Goal: Check status: Check status

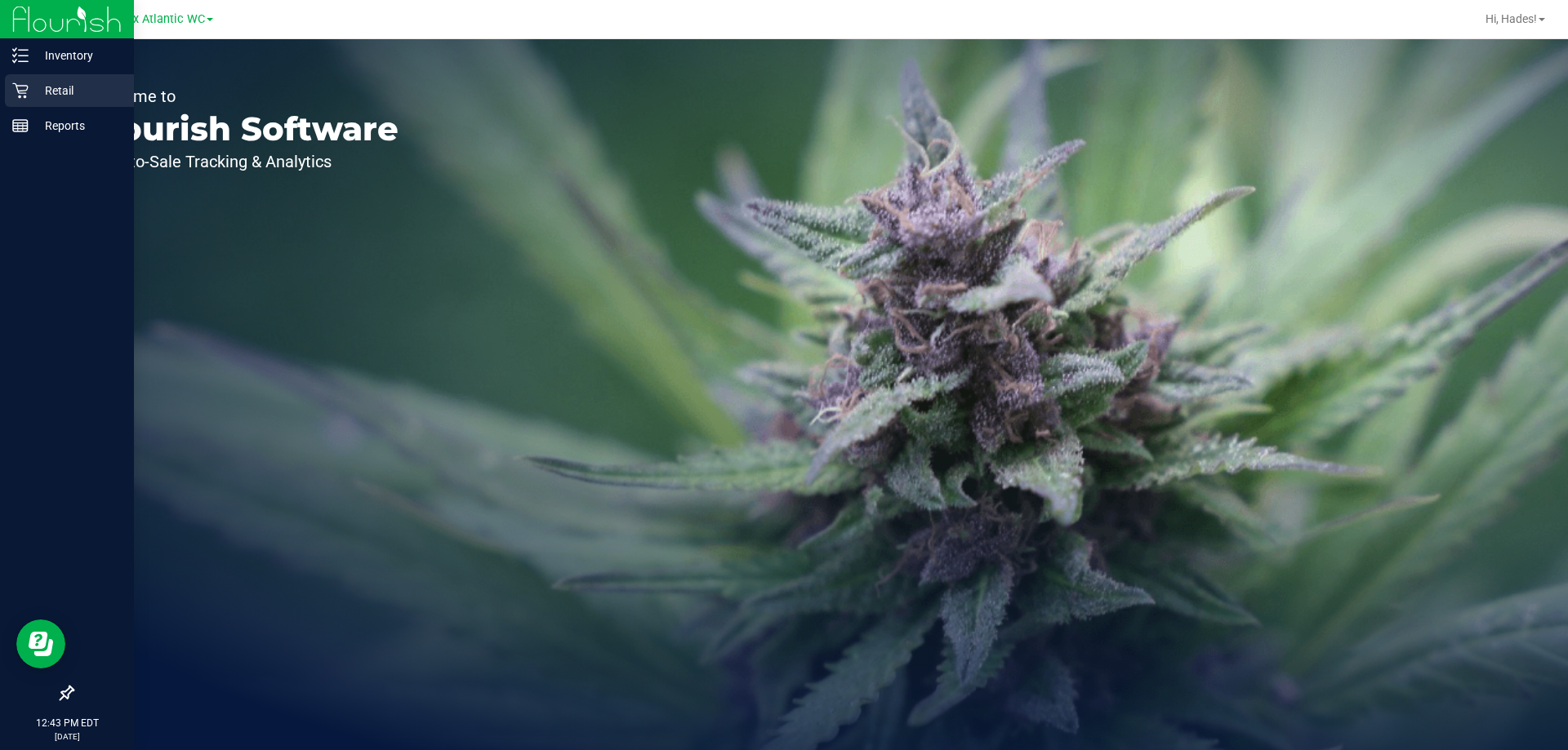
click at [69, 98] on p "Retail" at bounding box center [78, 91] width 98 height 19
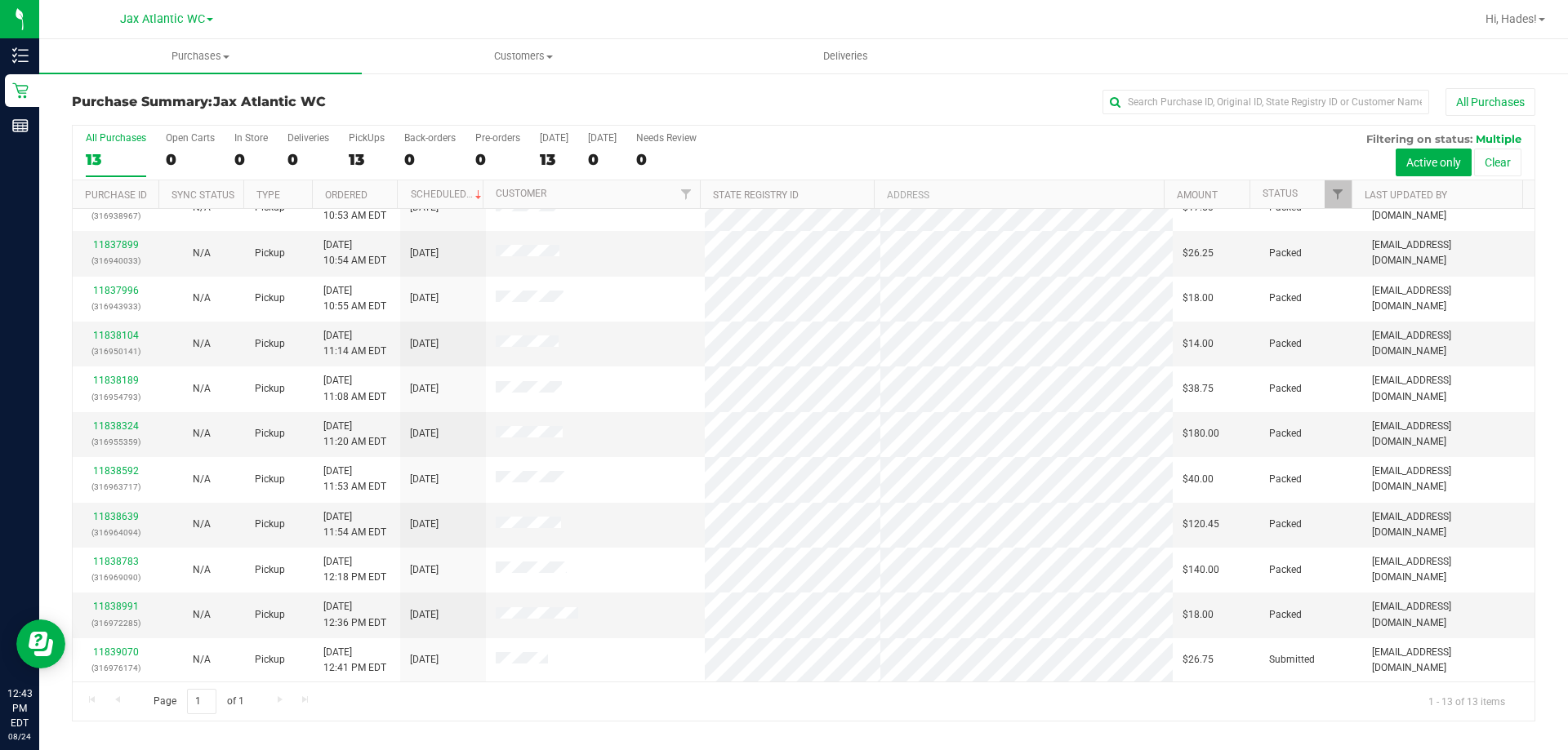
scroll to position [114, 0]
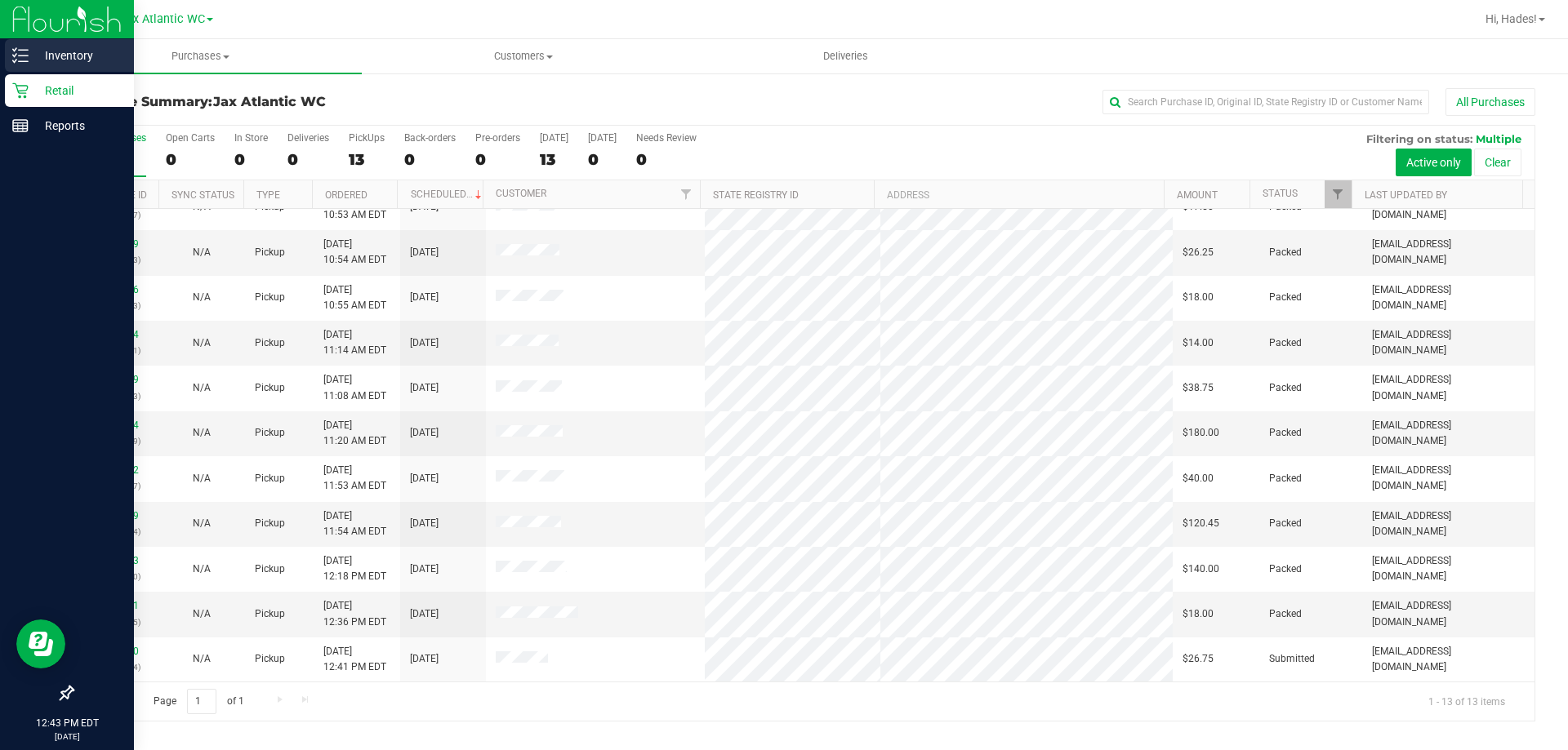
click at [44, 49] on p "Inventory" at bounding box center [78, 55] width 98 height 19
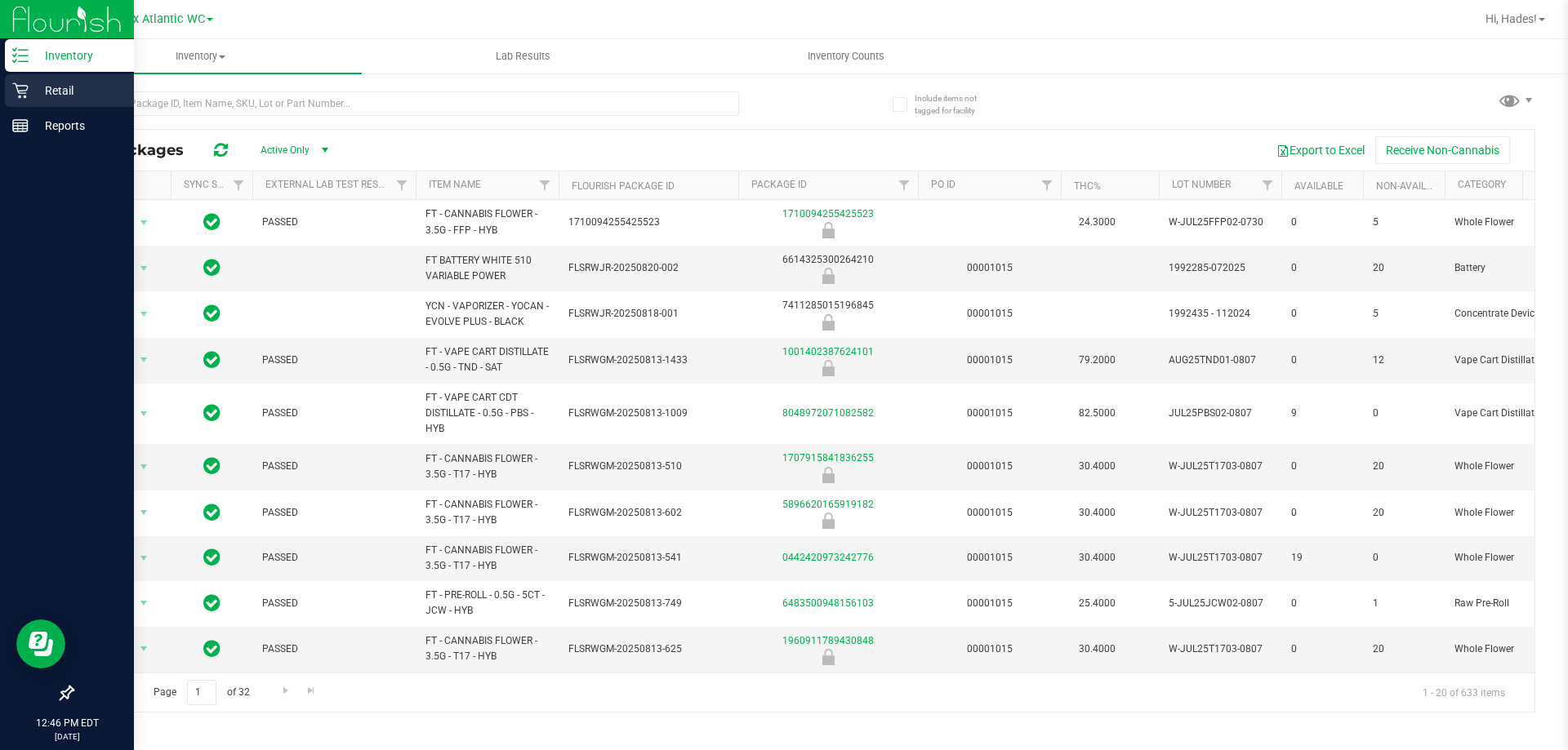
click at [27, 86] on icon at bounding box center [20, 91] width 16 height 16
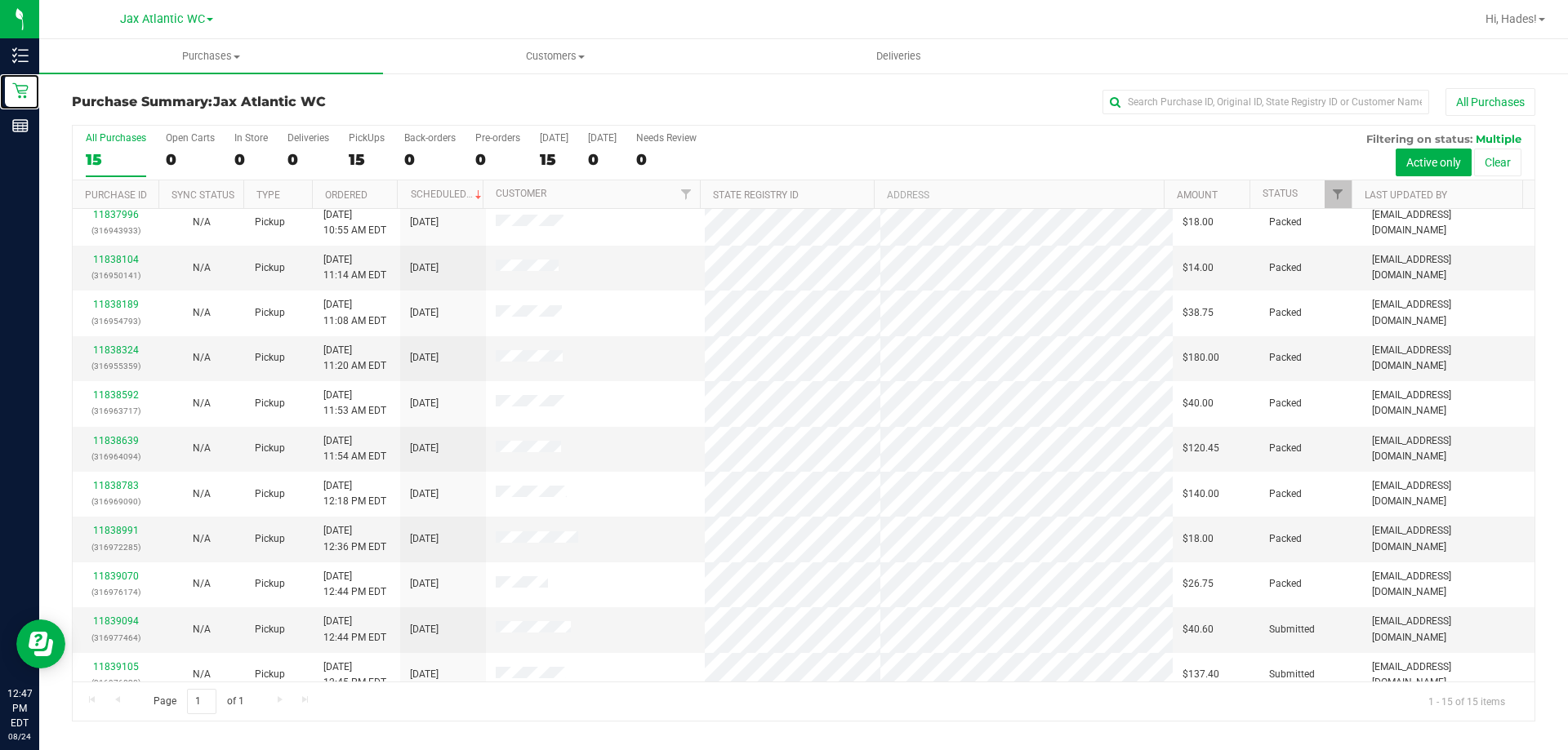
scroll to position [205, 0]
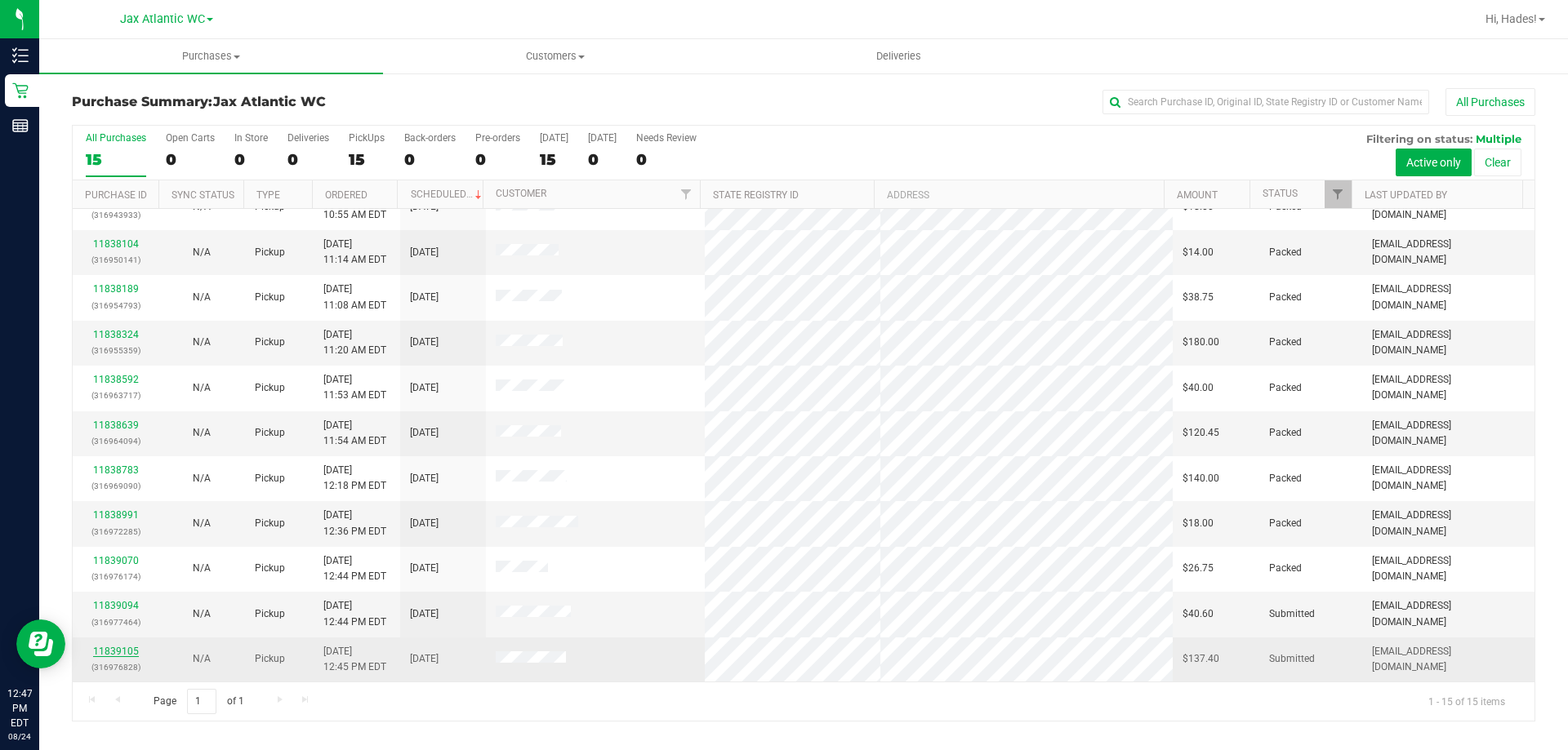
click at [114, 653] on link "11839105" at bounding box center [116, 650] width 45 height 11
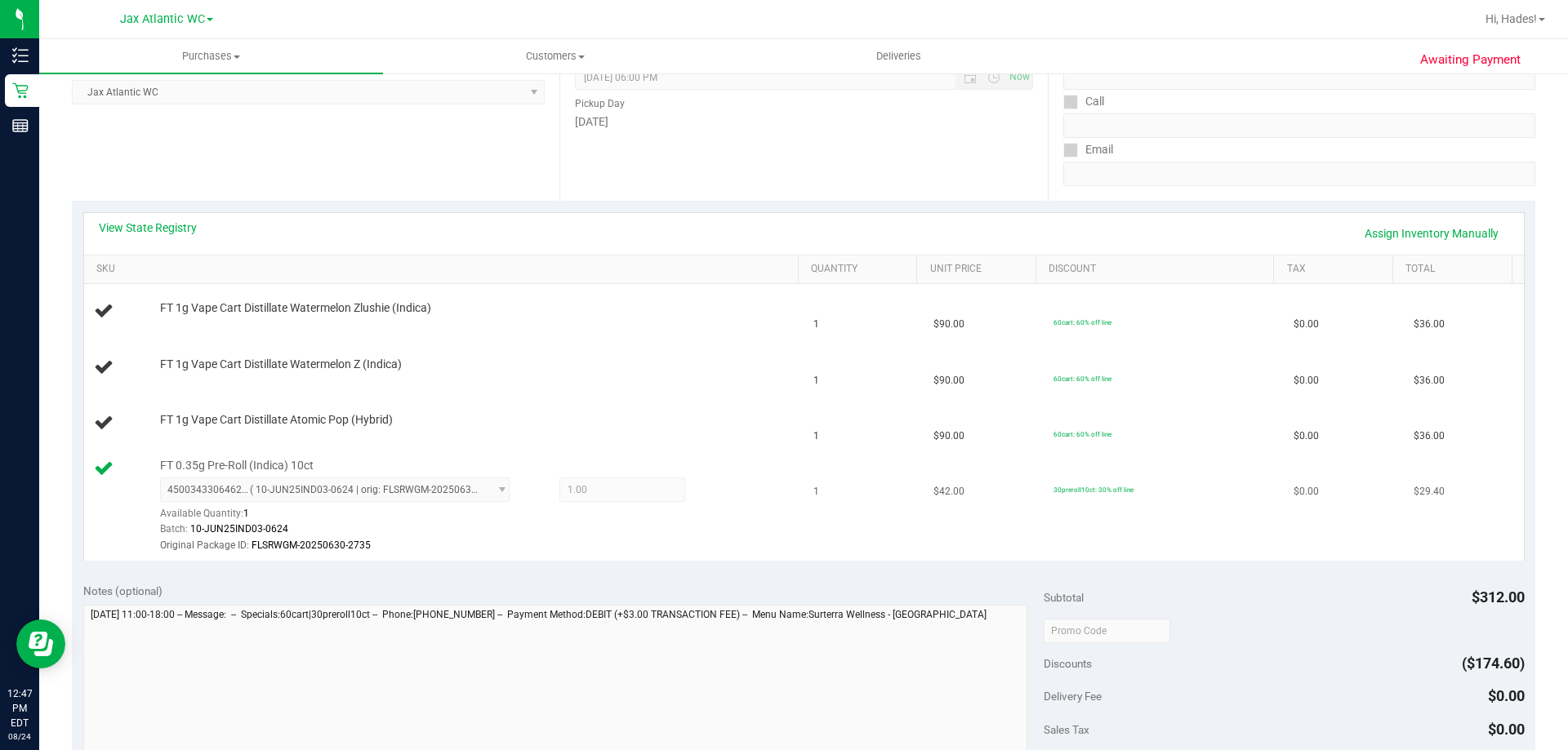
scroll to position [244, 0]
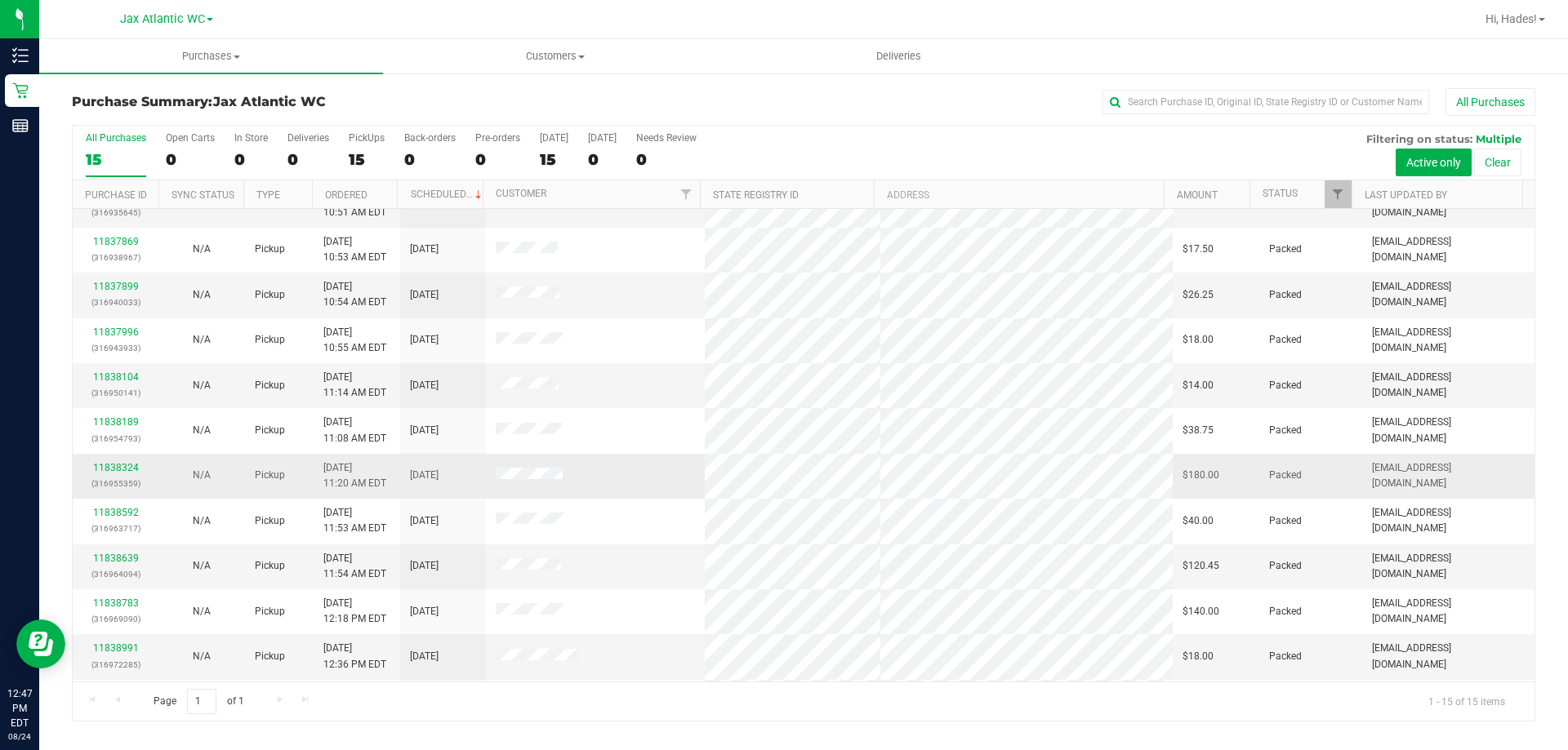
scroll to position [205, 0]
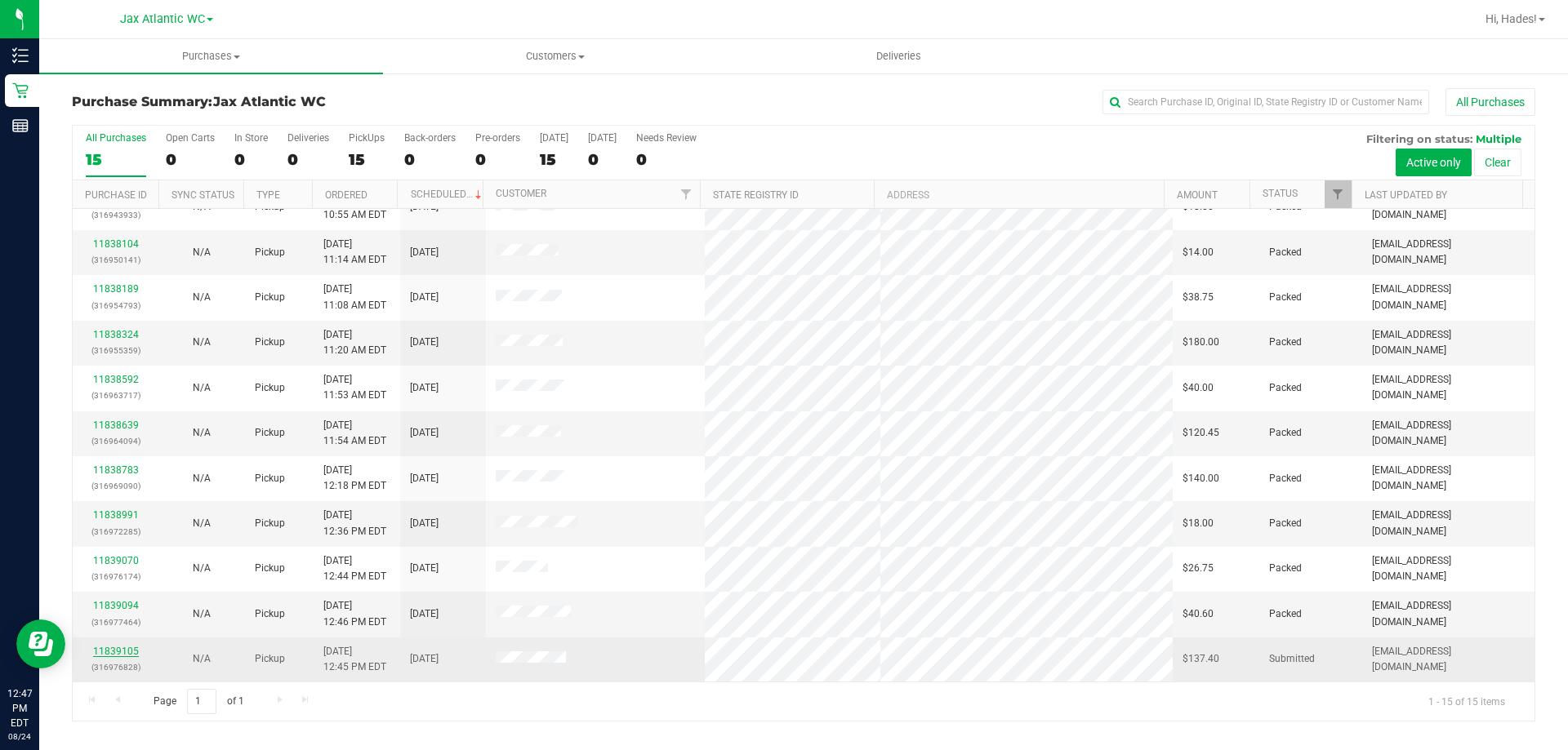
click at [116, 648] on link "11839105" at bounding box center [116, 650] width 45 height 11
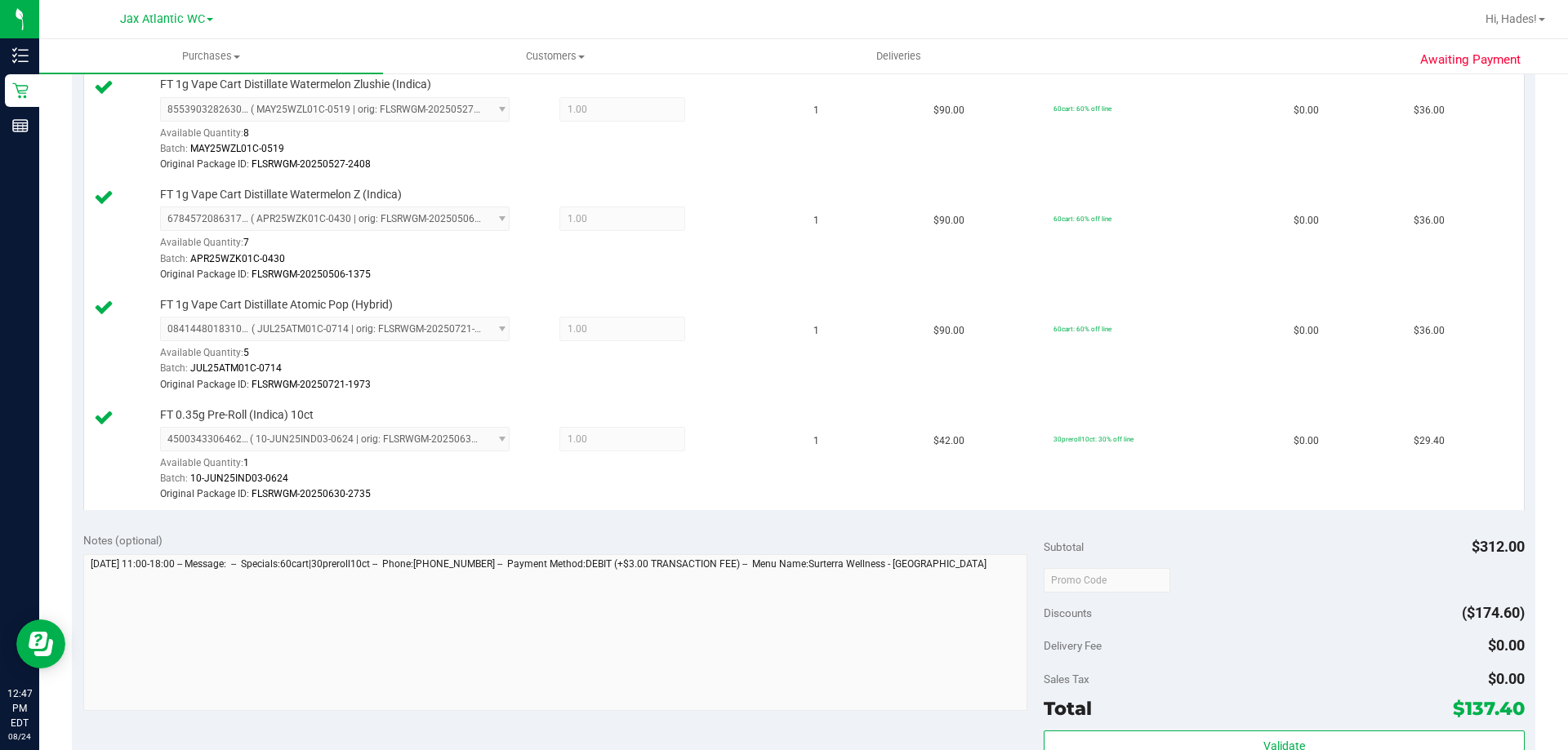
scroll to position [490, 0]
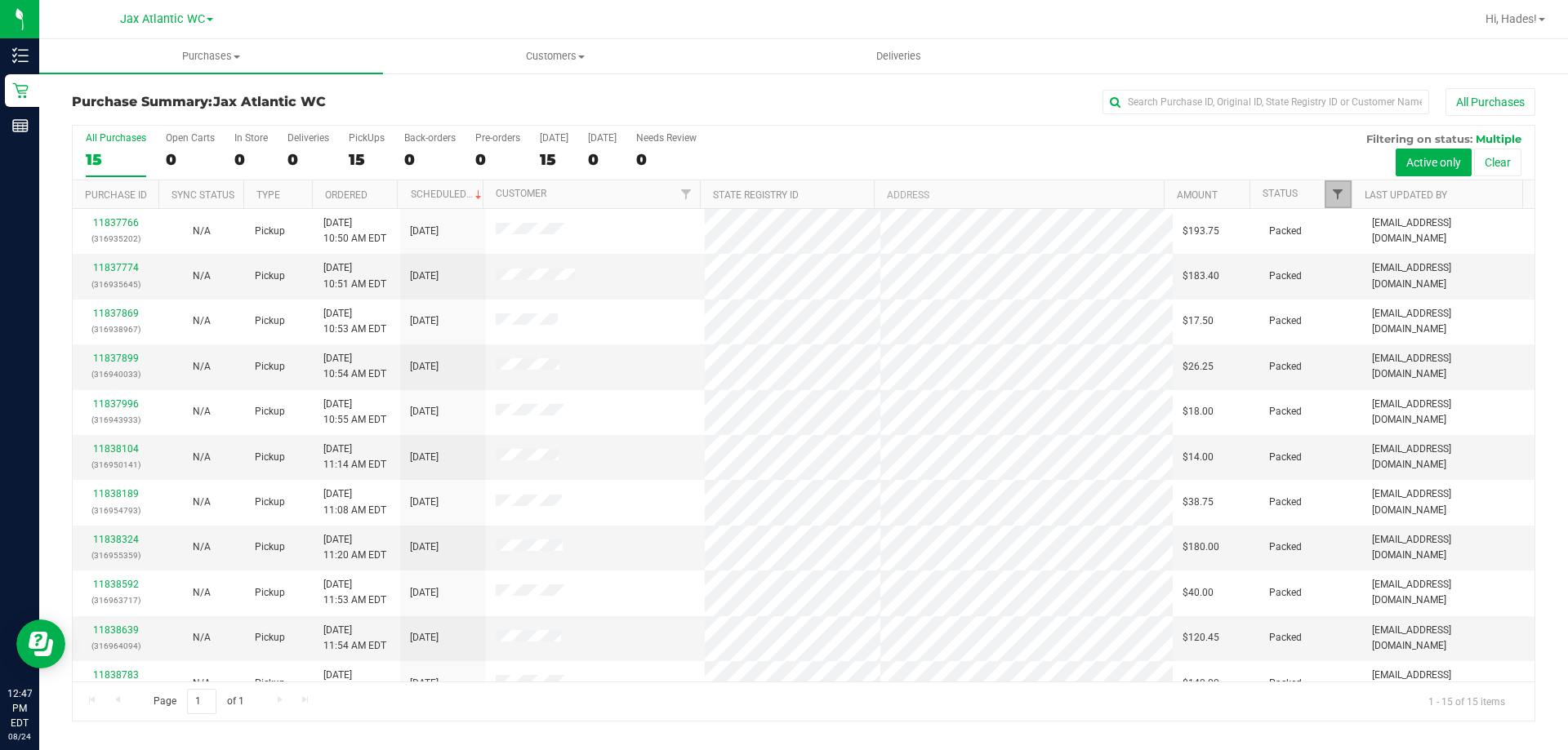
click at [1340, 201] on span "Filter" at bounding box center [1337, 194] width 13 height 13
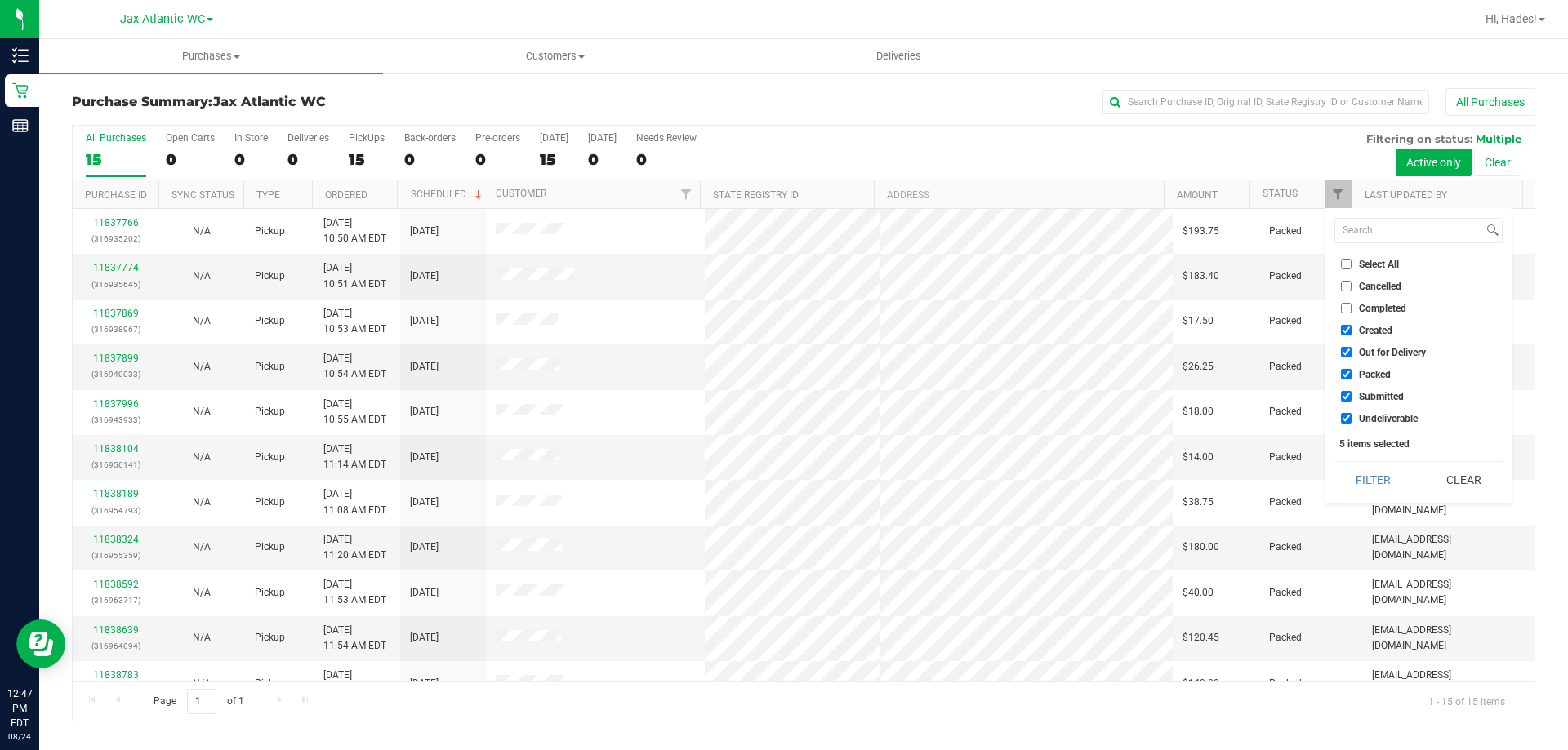
click at [1338, 325] on li "Created" at bounding box center [1418, 330] width 169 height 17
drag, startPoint x: 1344, startPoint y: 327, endPoint x: 1338, endPoint y: 343, distance: 17.1
click at [1344, 328] on input "Created" at bounding box center [1346, 330] width 10 height 10
checkbox input "false"
click at [1339, 357] on li "Out for Delivery" at bounding box center [1418, 353] width 169 height 17
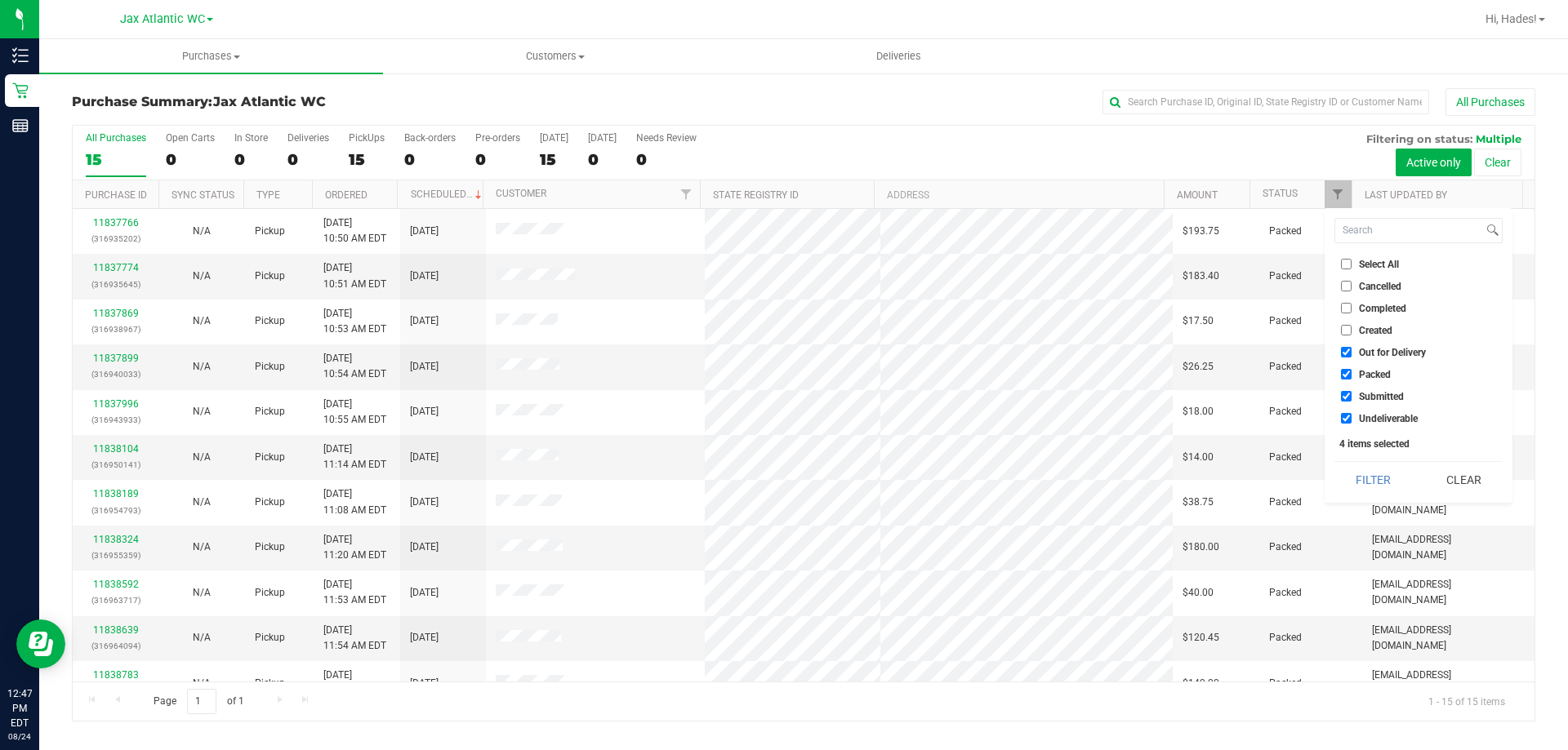
click at [1344, 354] on input "Out for Delivery" at bounding box center [1346, 352] width 10 height 10
checkbox input "false"
click at [1353, 377] on label "Packed" at bounding box center [1365, 374] width 50 height 10
click at [1351, 377] on input "Packed" at bounding box center [1346, 374] width 10 height 10
checkbox input "false"
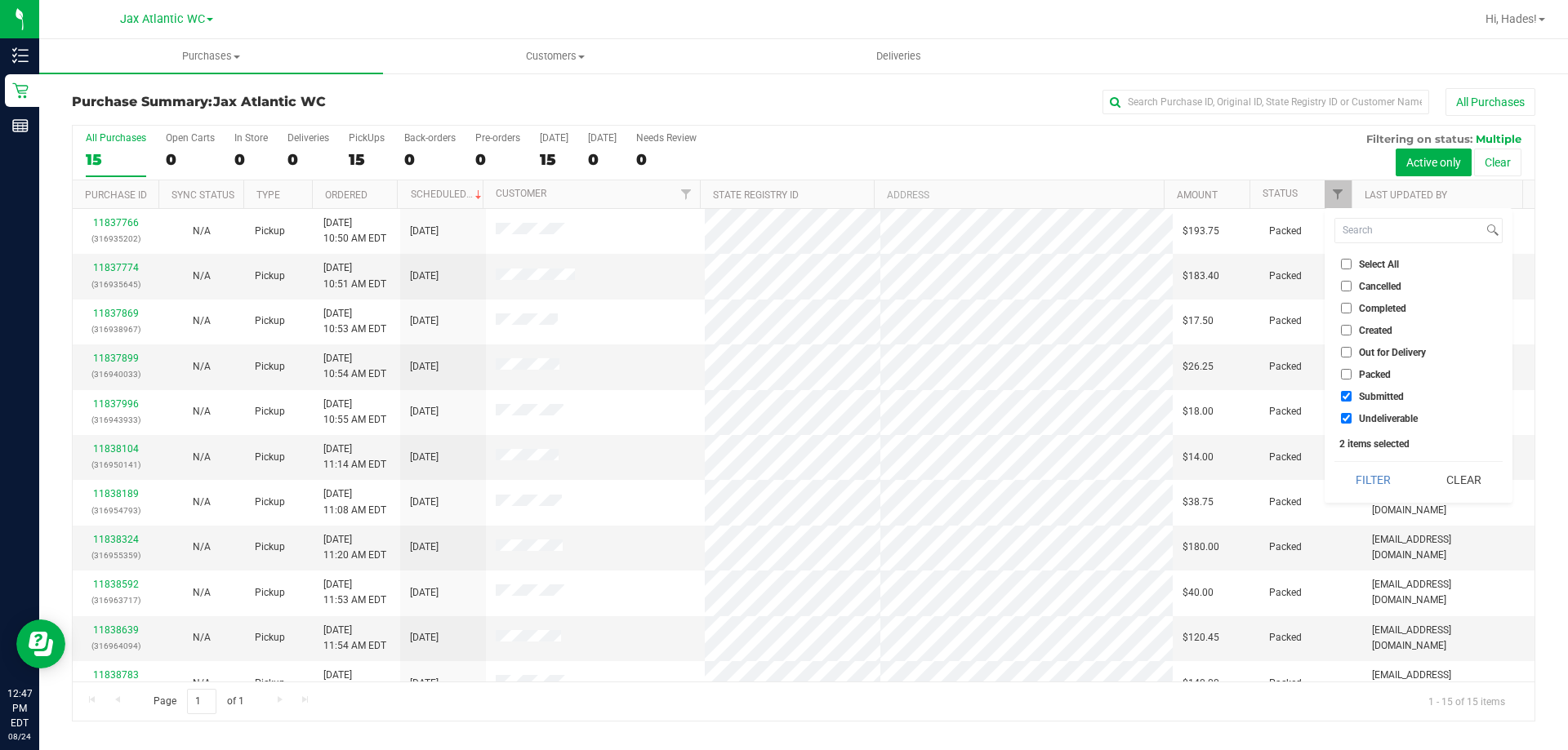
click at [1344, 417] on input "Undeliverable" at bounding box center [1346, 418] width 10 height 10
checkbox input "false"
click at [1378, 478] on button "Filter" at bounding box center [1373, 479] width 79 height 36
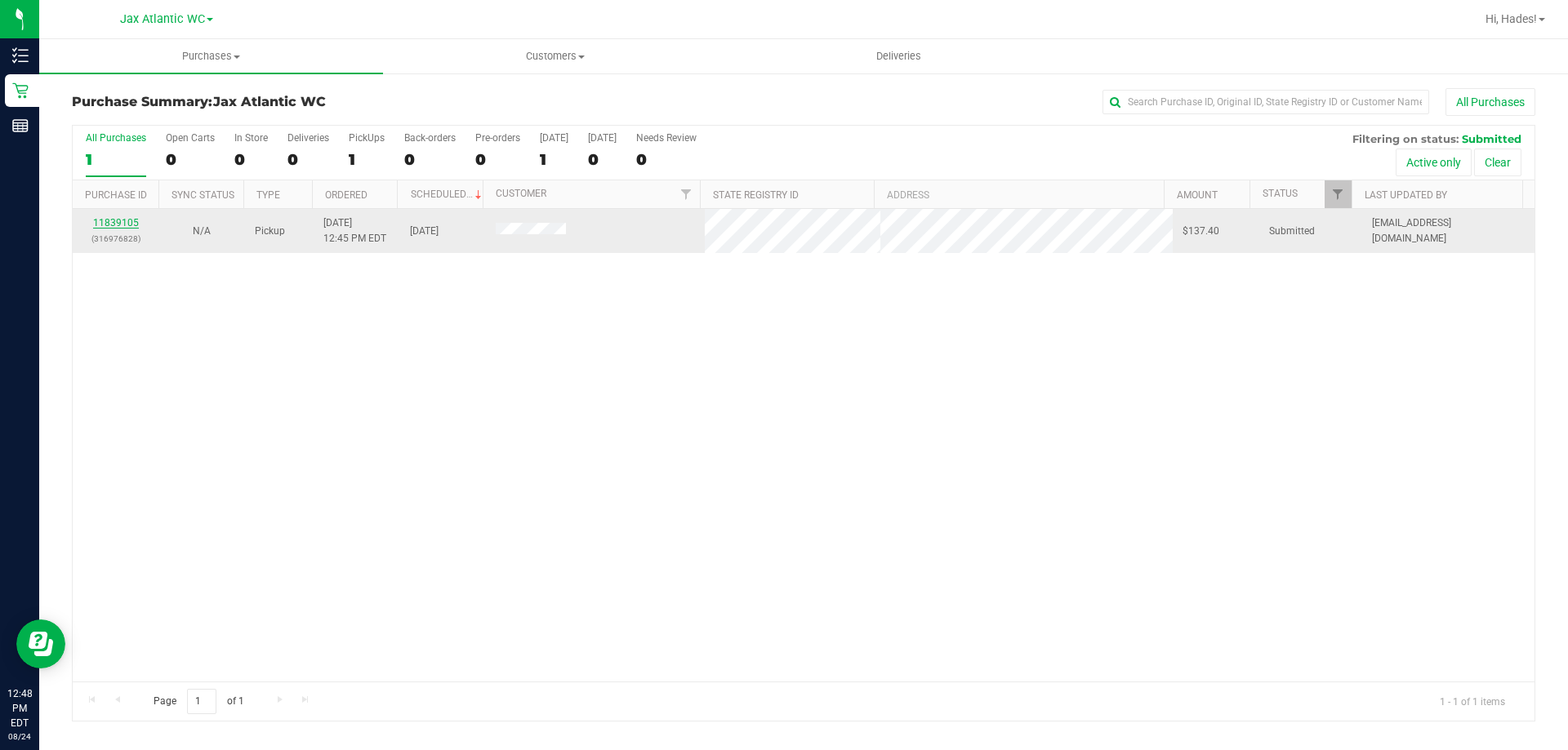
click at [114, 222] on link "11839105" at bounding box center [116, 223] width 45 height 11
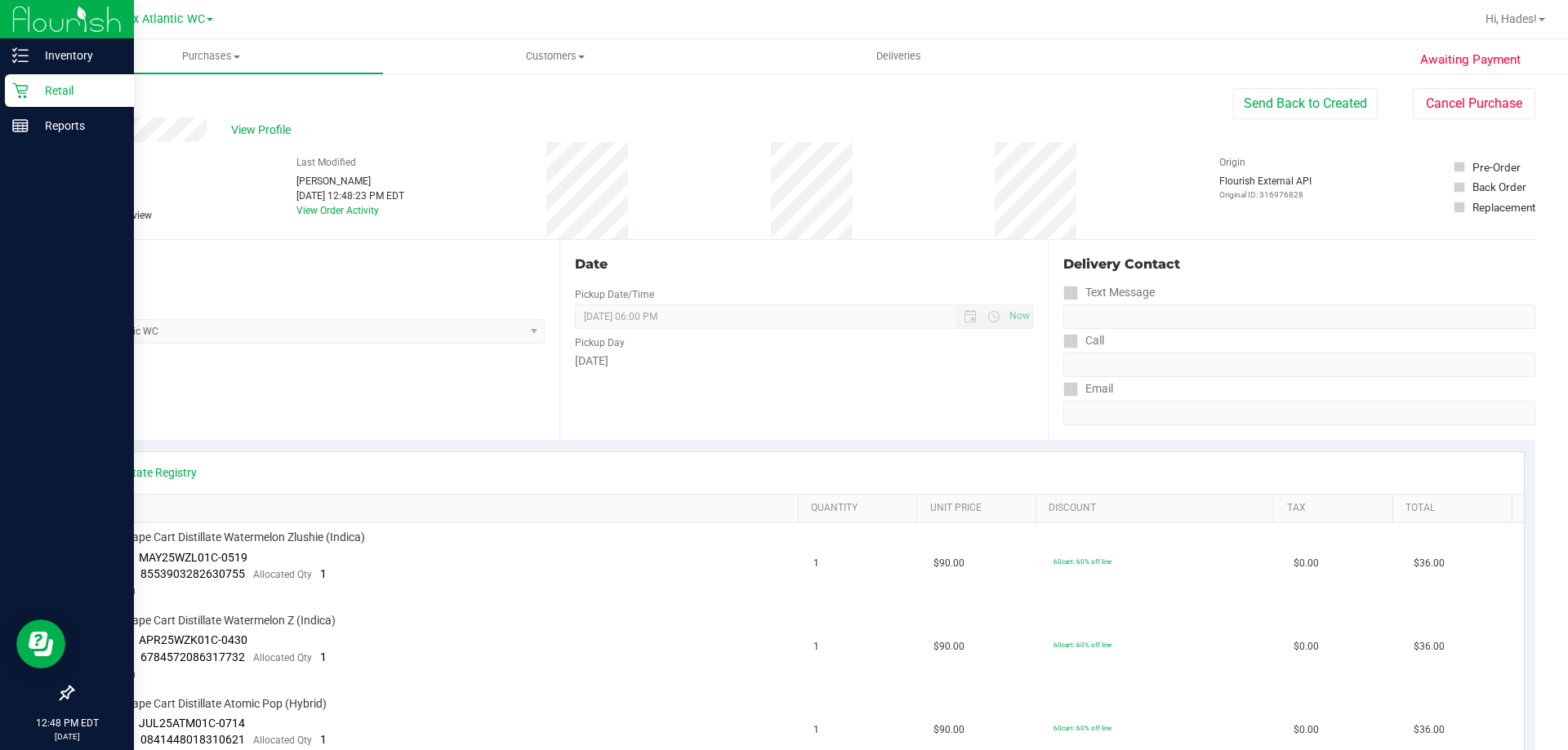
click at [31, 87] on p "Retail" at bounding box center [78, 91] width 98 height 19
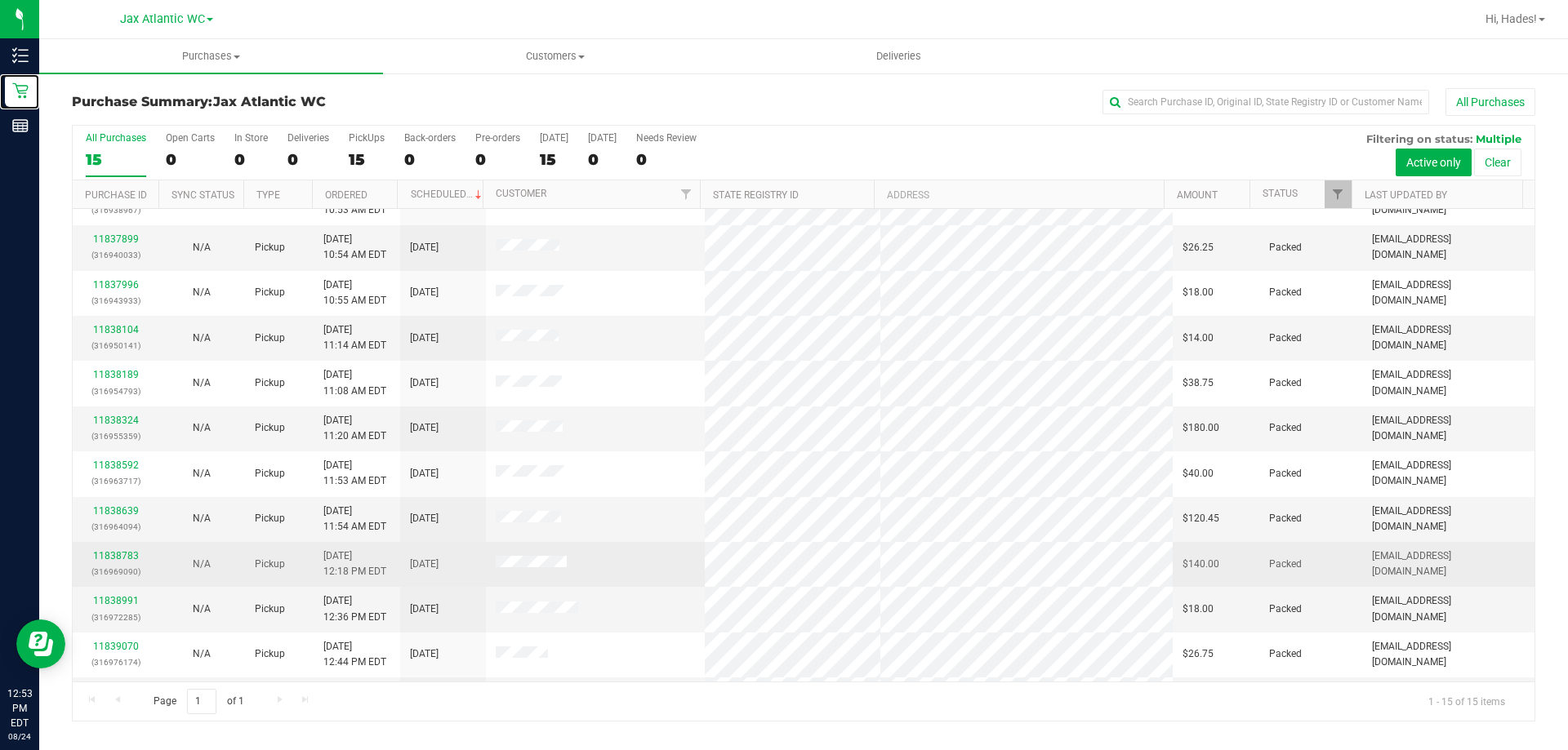
scroll to position [205, 0]
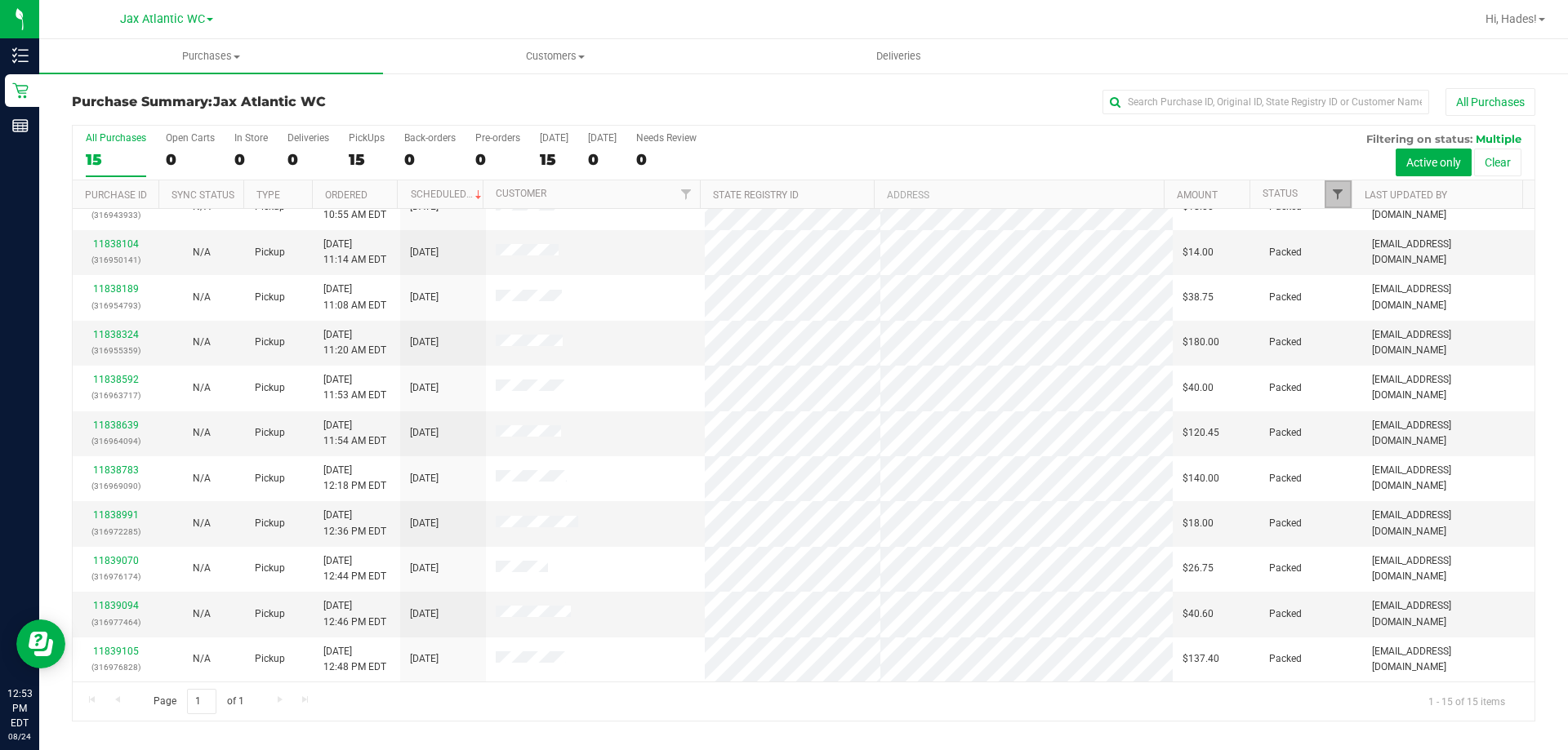
click at [1334, 202] on link "Filter" at bounding box center [1337, 195] width 27 height 28
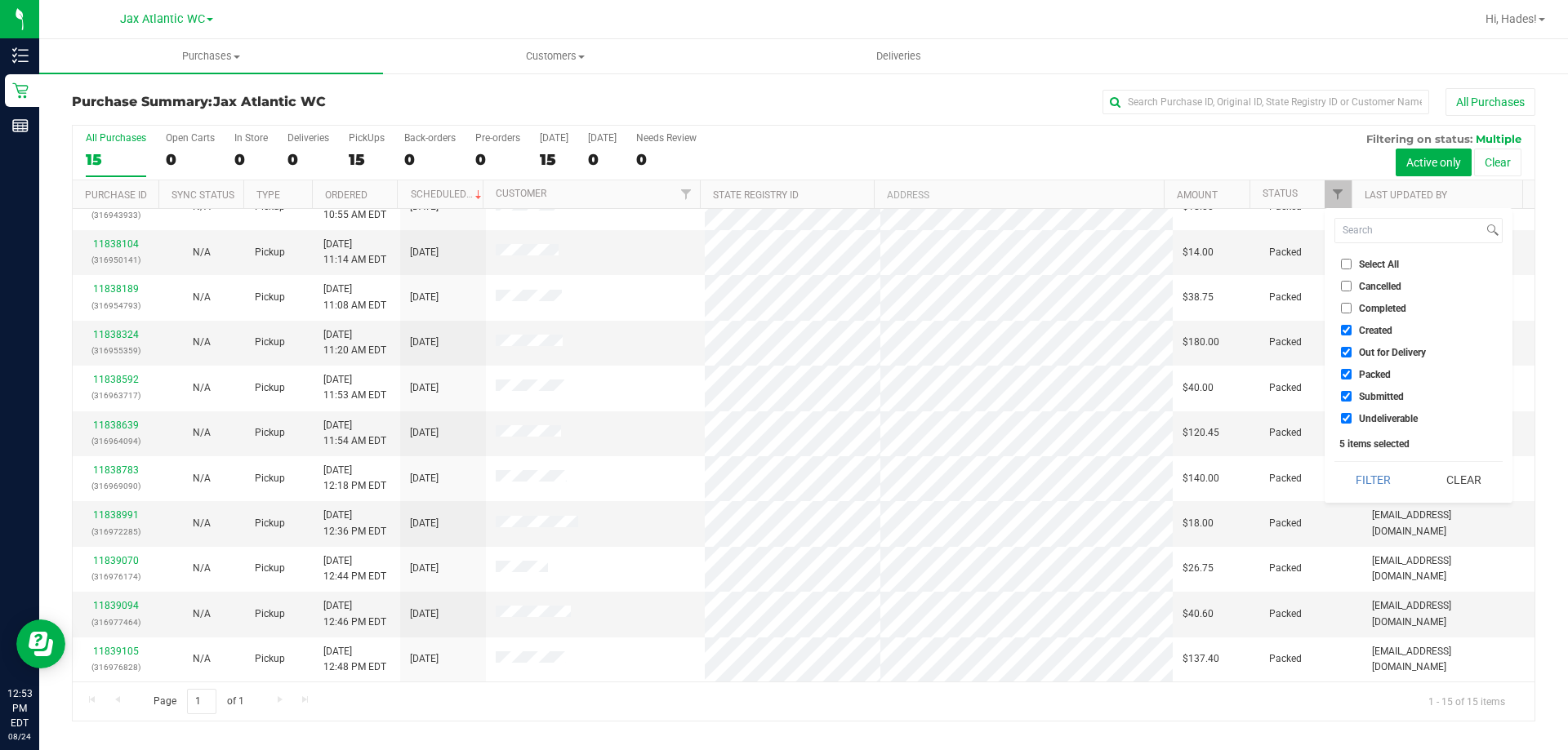
click at [1344, 416] on input "Undeliverable" at bounding box center [1346, 418] width 10 height 10
checkbox input "false"
click at [1344, 374] on input "Packed" at bounding box center [1346, 374] width 10 height 10
checkbox input "false"
click at [1347, 352] on input "Out for Delivery" at bounding box center [1346, 352] width 10 height 10
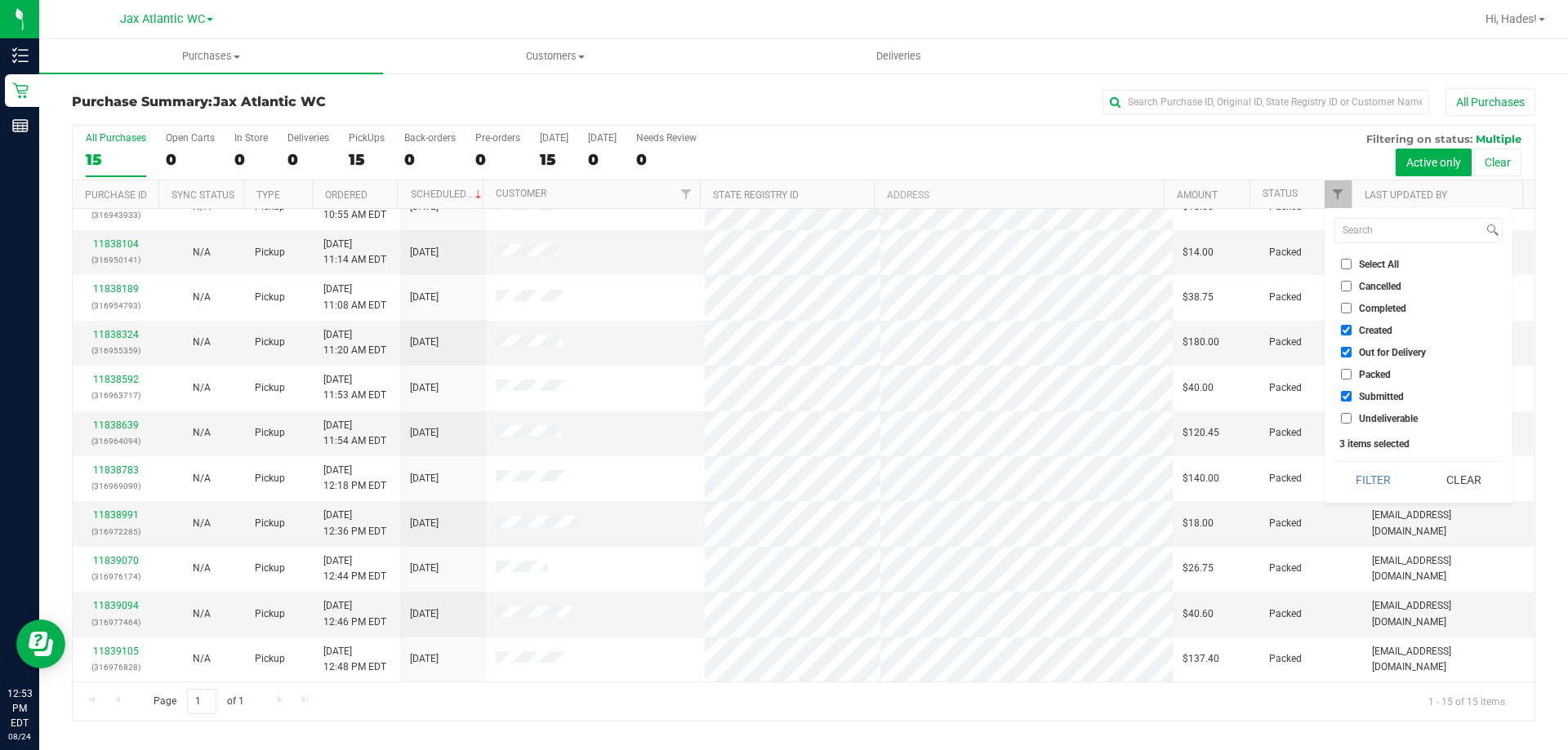
checkbox input "false"
click at [1344, 326] on input "Created" at bounding box center [1346, 330] width 10 height 10
checkbox input "false"
click at [1372, 479] on button "Filter" at bounding box center [1373, 479] width 79 height 36
